Goal: Transaction & Acquisition: Purchase product/service

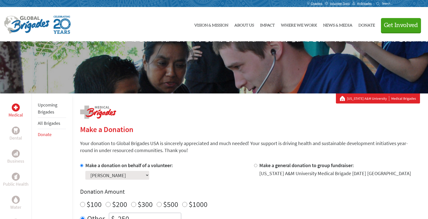
scroll to position [20, 0]
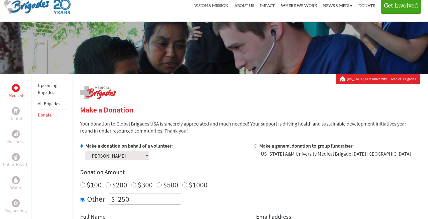
click at [50, 83] on link "Upcoming Brigades" at bounding box center [48, 88] width 20 height 13
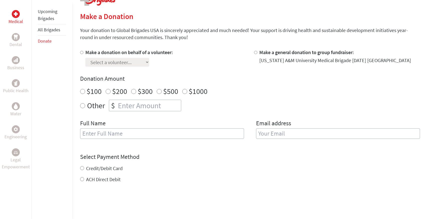
scroll to position [69, 0]
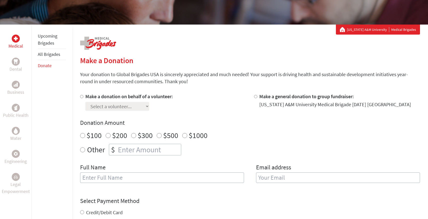
click at [131, 96] on label "Make a donation on behalf of a volunteer:" at bounding box center [129, 96] width 88 height 6
click at [83, 96] on input "Make a donation on behalf of a volunteer:" at bounding box center [81, 96] width 3 height 3
radio input "true"
click at [127, 108] on select "Select a volunteer... Aby Hudsonpillar Adhiraj Mantan Alexandra Alcocer Angela …" at bounding box center [117, 106] width 64 height 9
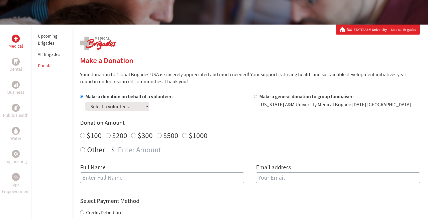
select select "0C5D1CC5-8E99-11F0-9E6E-42010A400005"
click at [85, 102] on select "Select a volunteer... Aby Hudsonpillar Adhiraj Mantan Alexandra Alcocer Angela …" at bounding box center [117, 106] width 64 height 9
